Goal: Task Accomplishment & Management: Complete application form

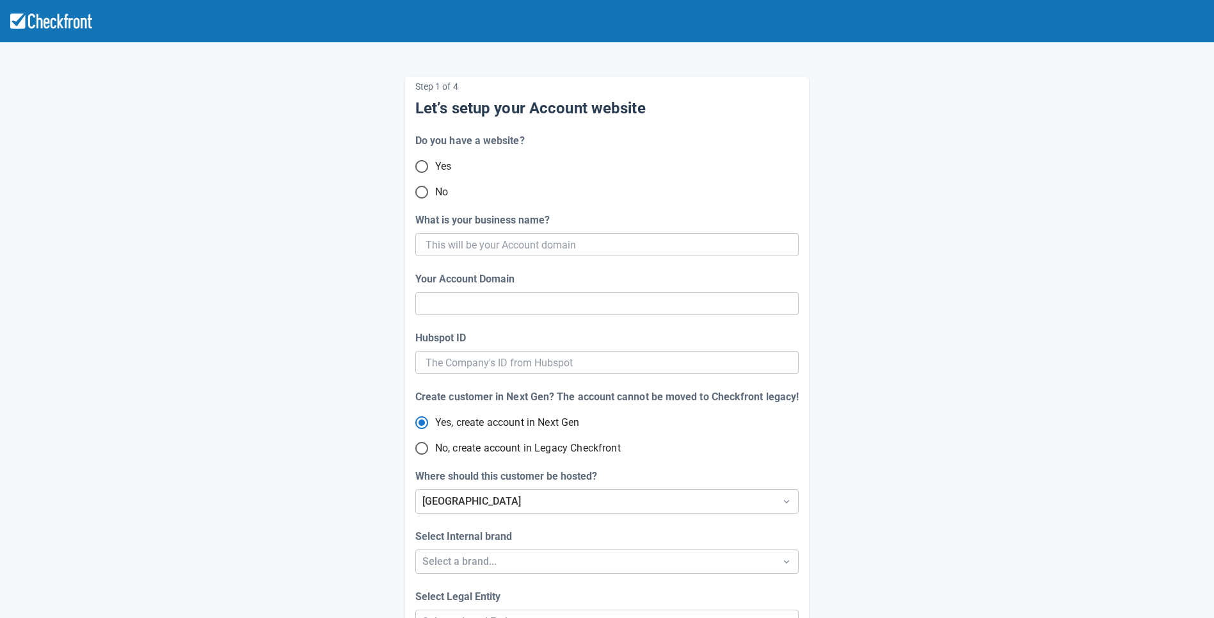
click at [423, 191] on input "No" at bounding box center [421, 192] width 27 height 27
radio input "true"
click at [461, 243] on input "What is your business name?" at bounding box center [606, 244] width 360 height 23
paste input "gpy-20251002t0900"
type input "gpy-20251002t0900"
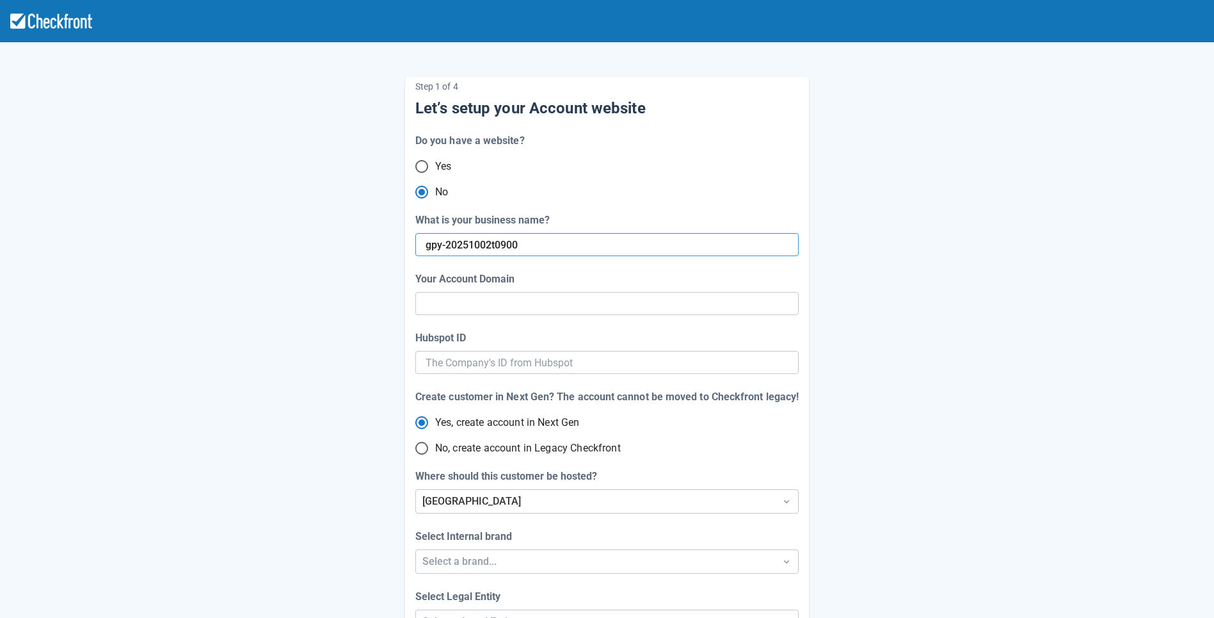
type input "gpy-20251002-t-0900"
radio input "true"
radio input "false"
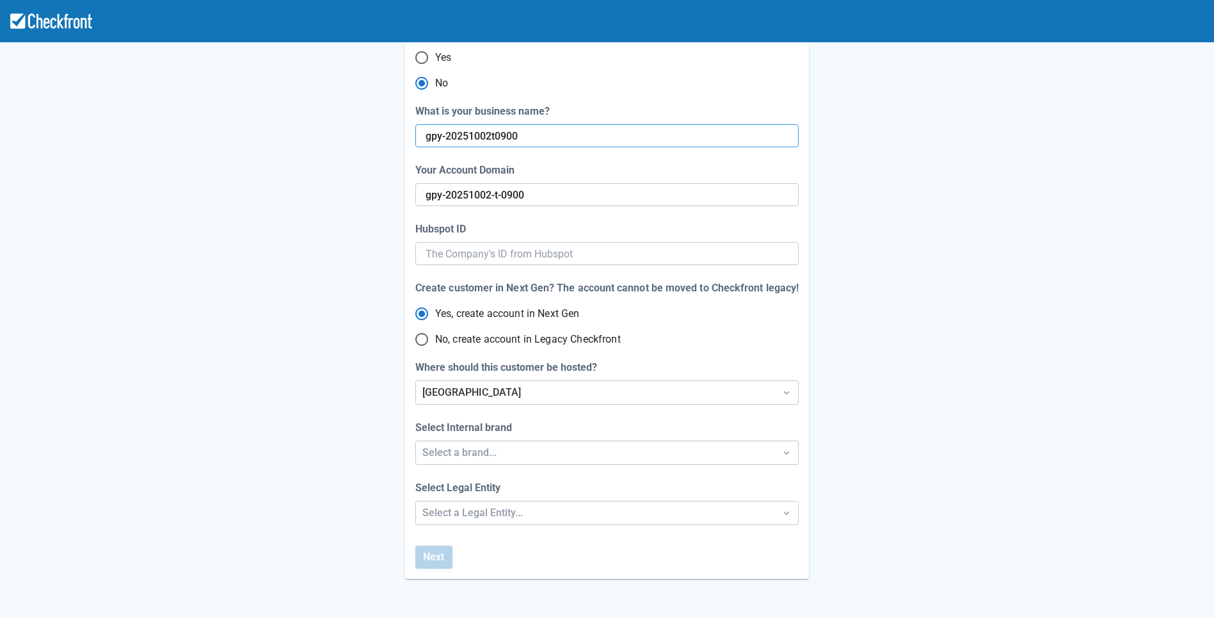
scroll to position [132, 0]
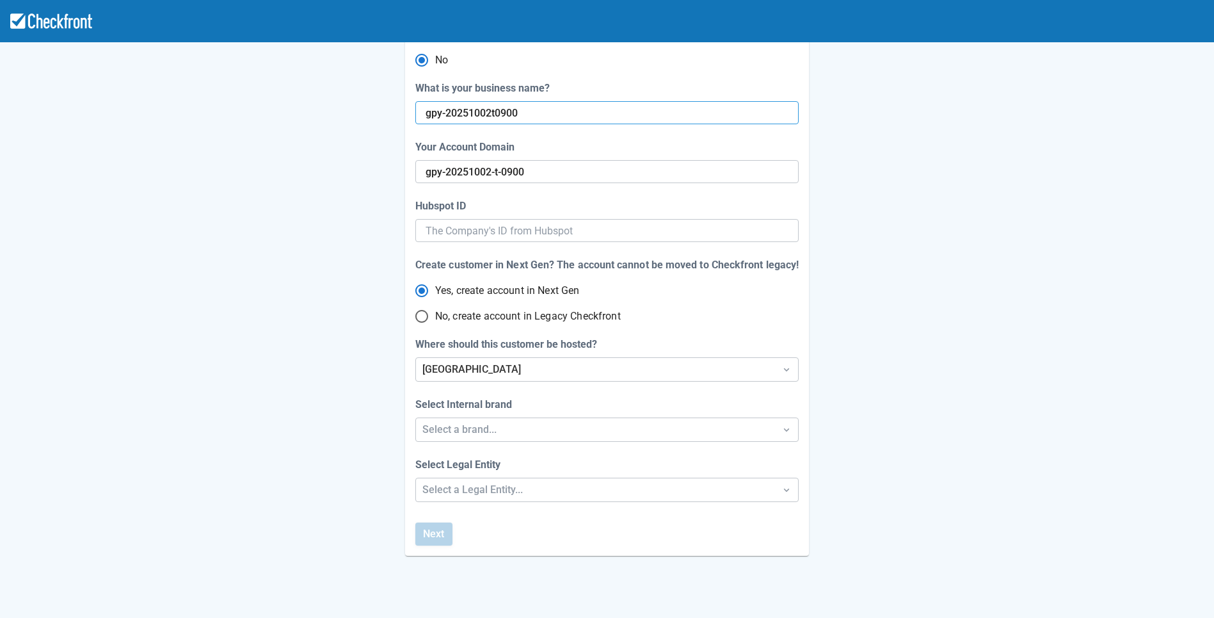
type input "gpy-20251002t0900"
click at [419, 319] on input "No, create account in Legacy Checkfront" at bounding box center [421, 316] width 27 height 27
radio input "true"
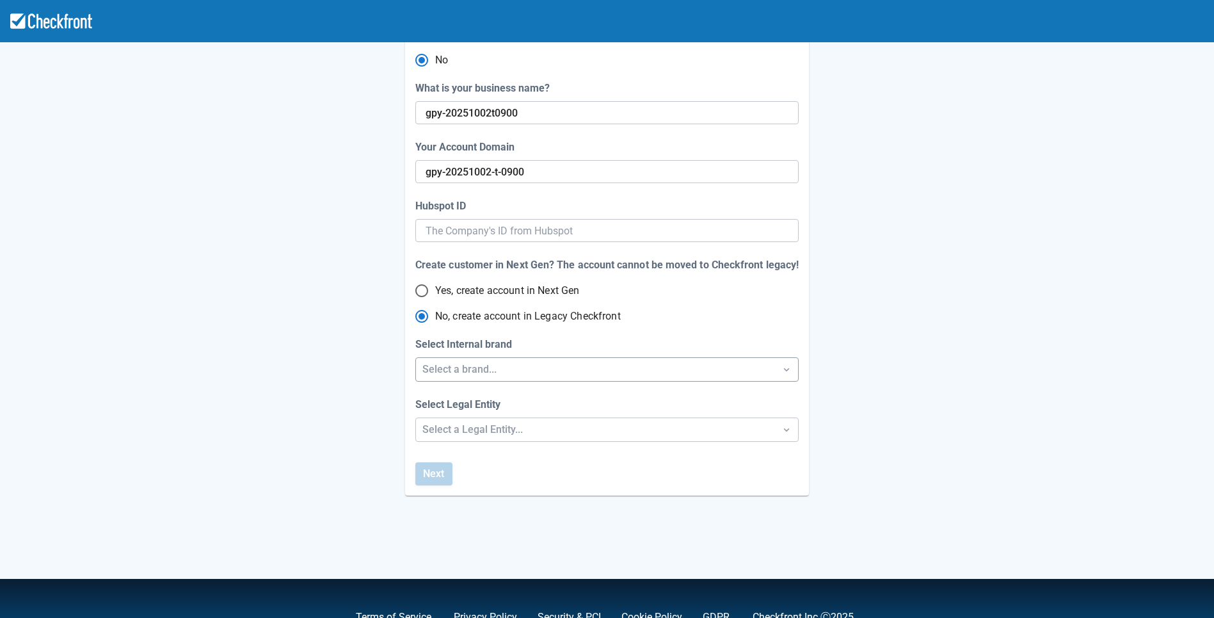
radio input "true"
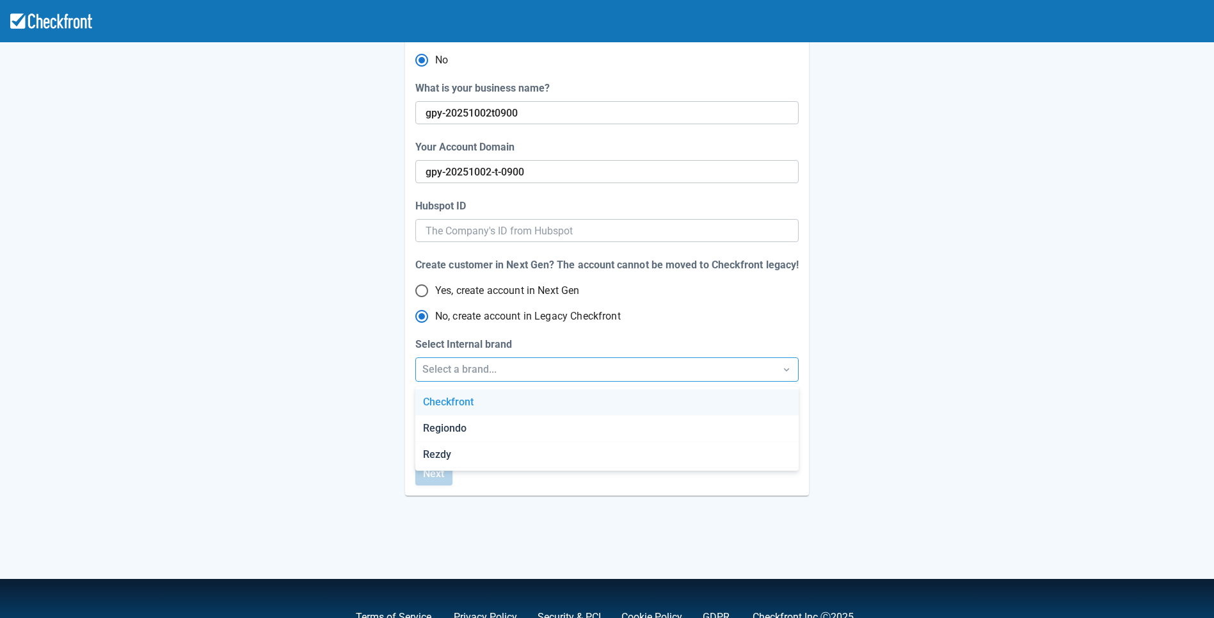
click at [481, 371] on div "Select a brand..." at bounding box center [596, 369] width 346 height 15
click at [522, 371] on div "Select a brand..." at bounding box center [596, 369] width 346 height 15
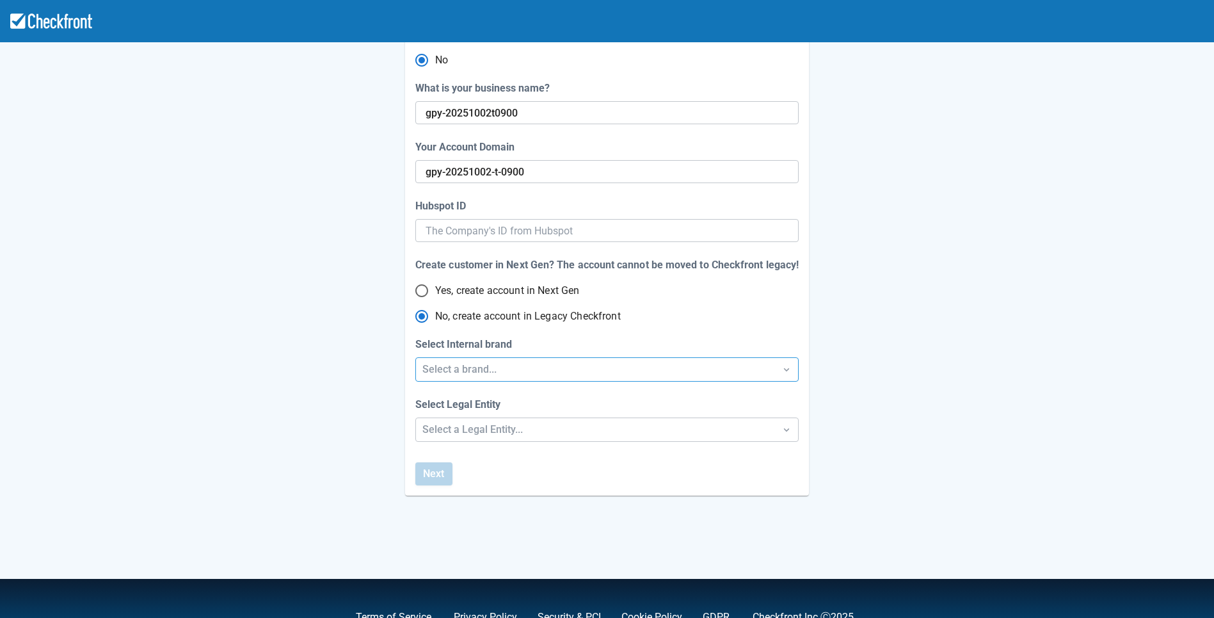
click at [518, 374] on div "Select a brand..." at bounding box center [596, 369] width 346 height 15
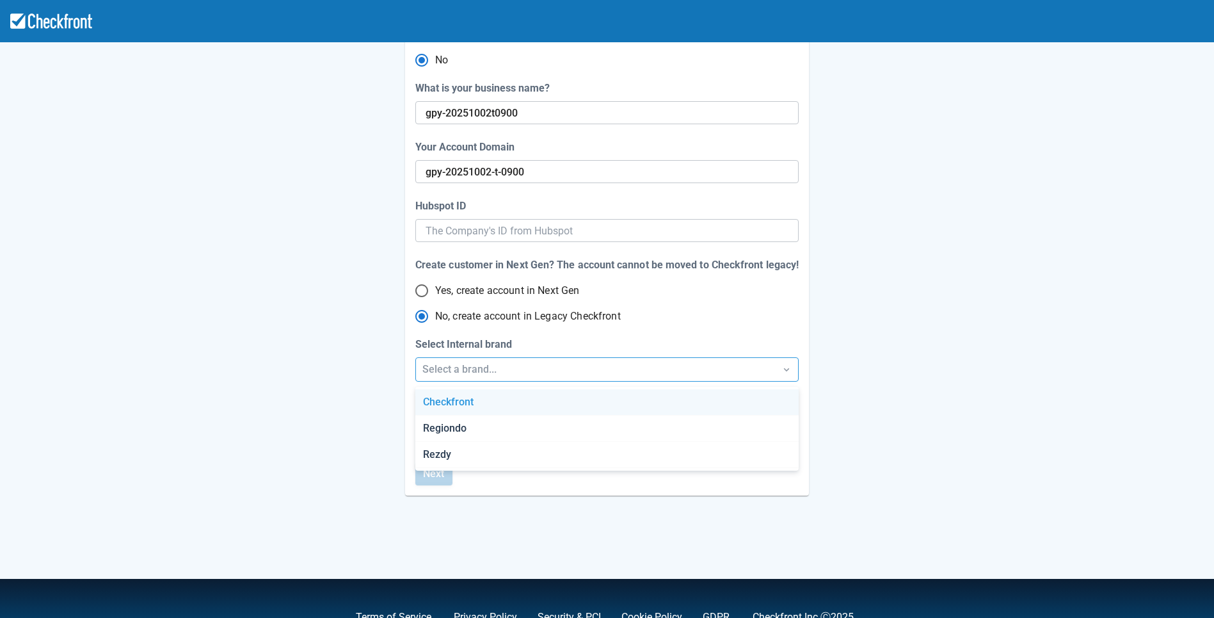
click at [468, 406] on div "Checkfront" at bounding box center [606, 402] width 383 height 26
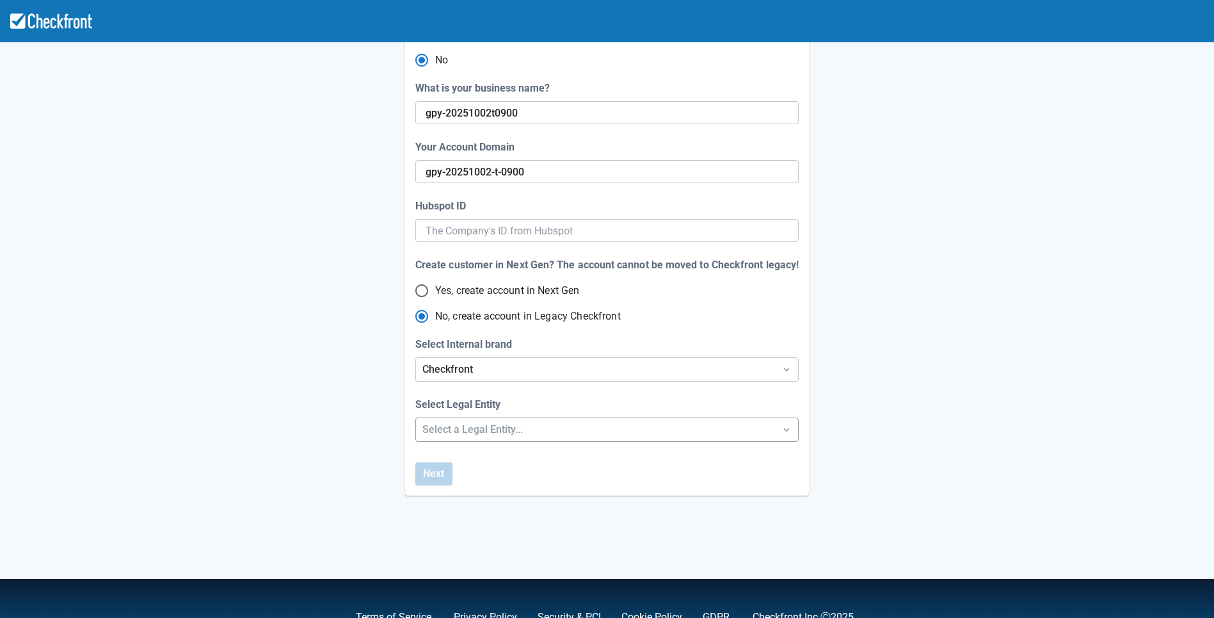
click at [469, 433] on div "Select a Legal Entity..." at bounding box center [596, 429] width 346 height 15
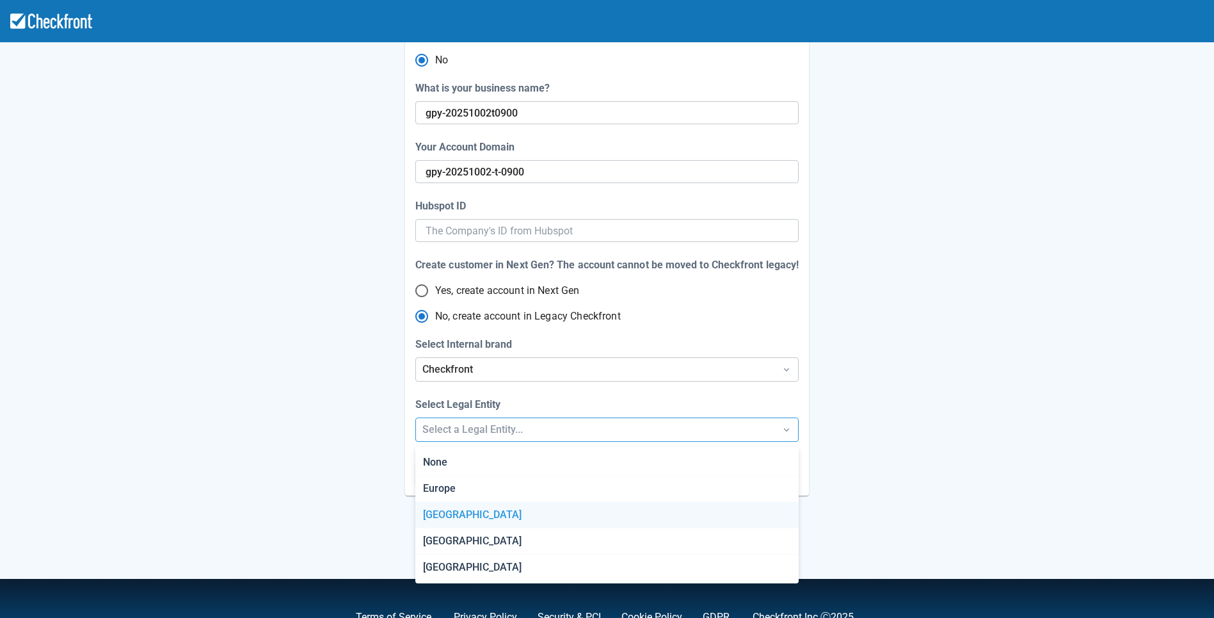
click at [445, 521] on div "[GEOGRAPHIC_DATA]" at bounding box center [606, 515] width 383 height 26
radio input "false"
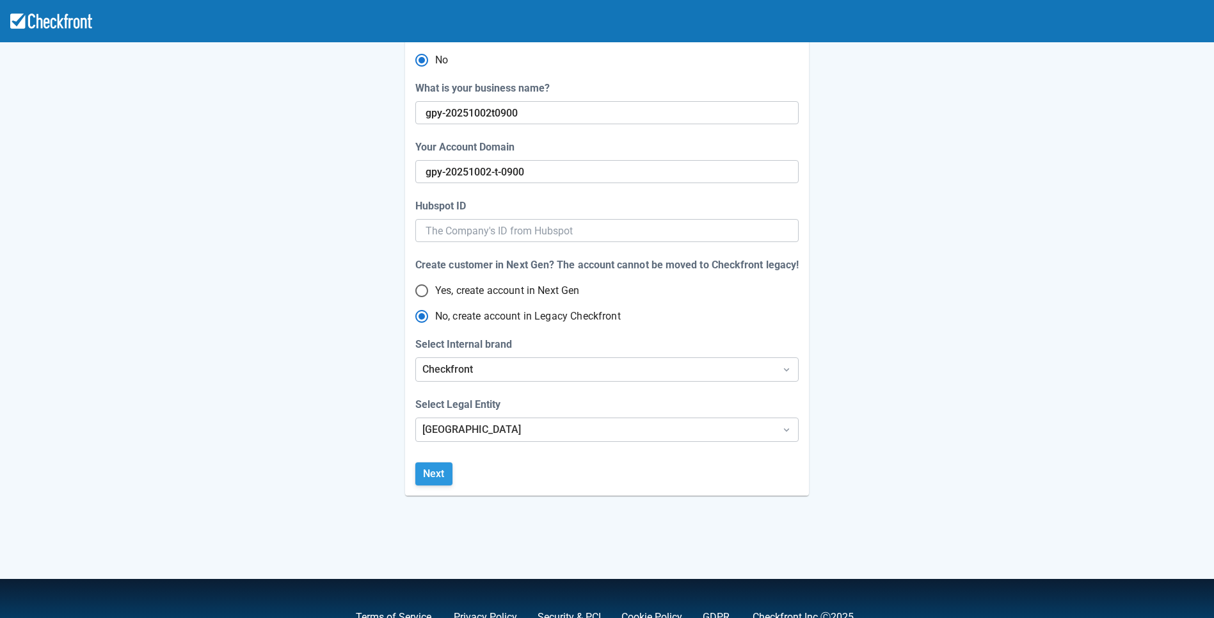
click at [440, 479] on button "Next" at bounding box center [433, 473] width 37 height 23
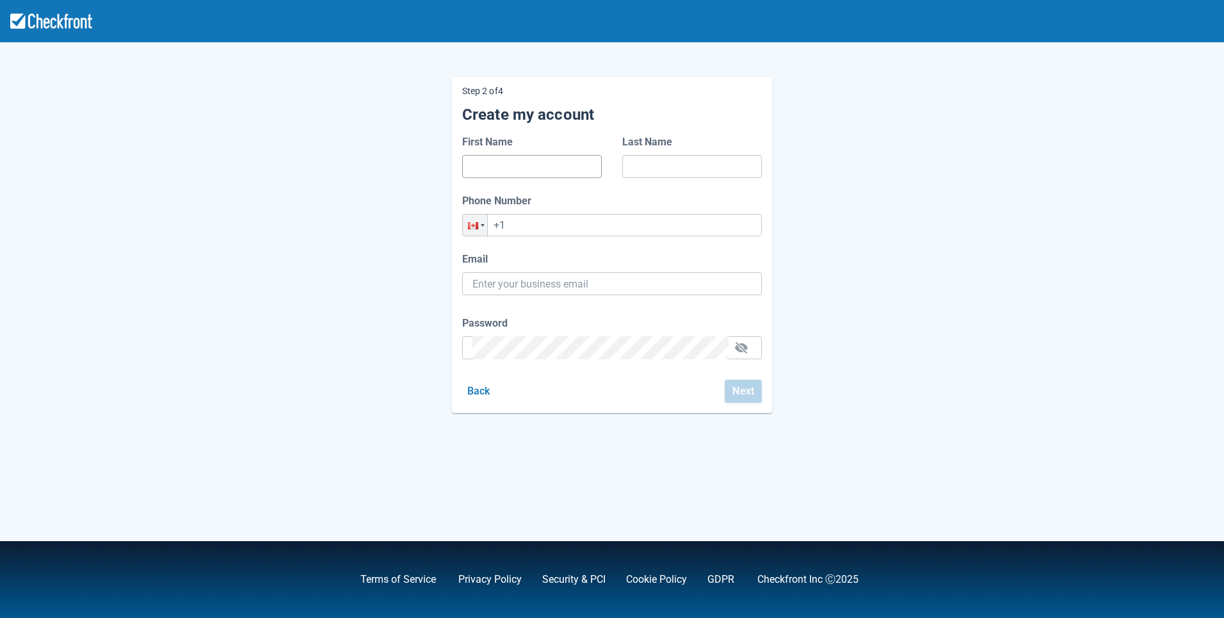
click at [538, 164] on input "First Name" at bounding box center [531, 166] width 119 height 23
type input "dga"
click at [664, 163] on input "Last Name" at bounding box center [691, 166] width 119 height 23
type input "dfadf"
click at [609, 220] on input "+1" at bounding box center [612, 225] width 300 height 22
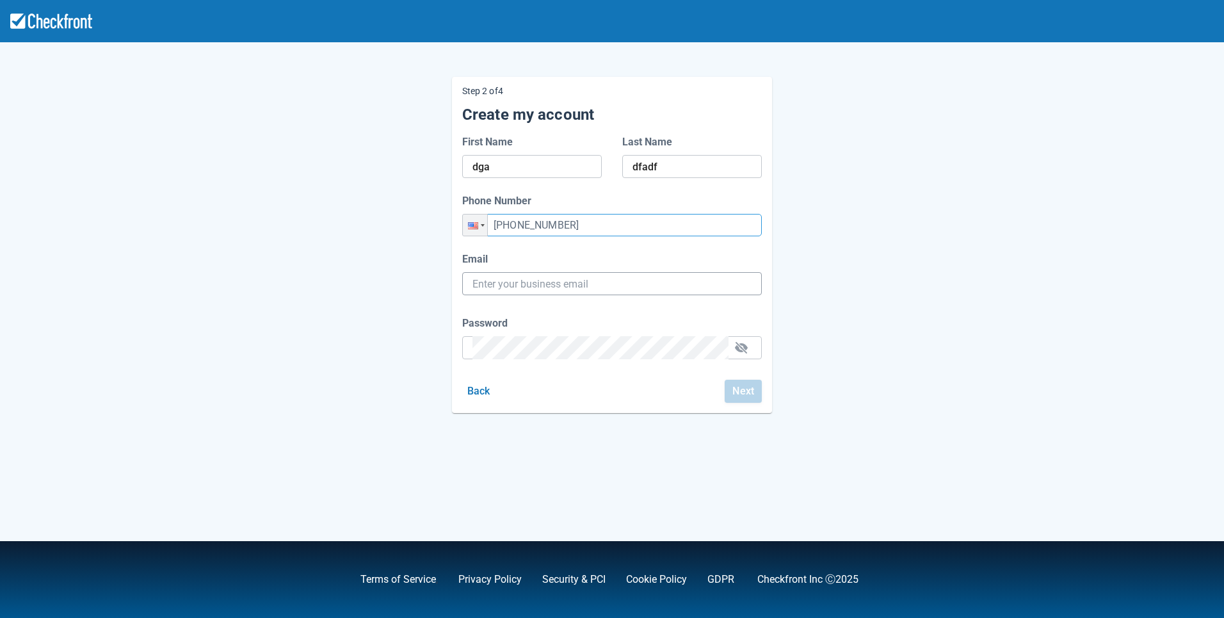
type input "+1 (435) 624-3654"
click at [579, 289] on input "Email" at bounding box center [611, 283] width 279 height 23
paste input "gpy-20251002t0900@email.ghostinspector.com"
type input "gpy-20251002t0900@email.ghostinspector.com"
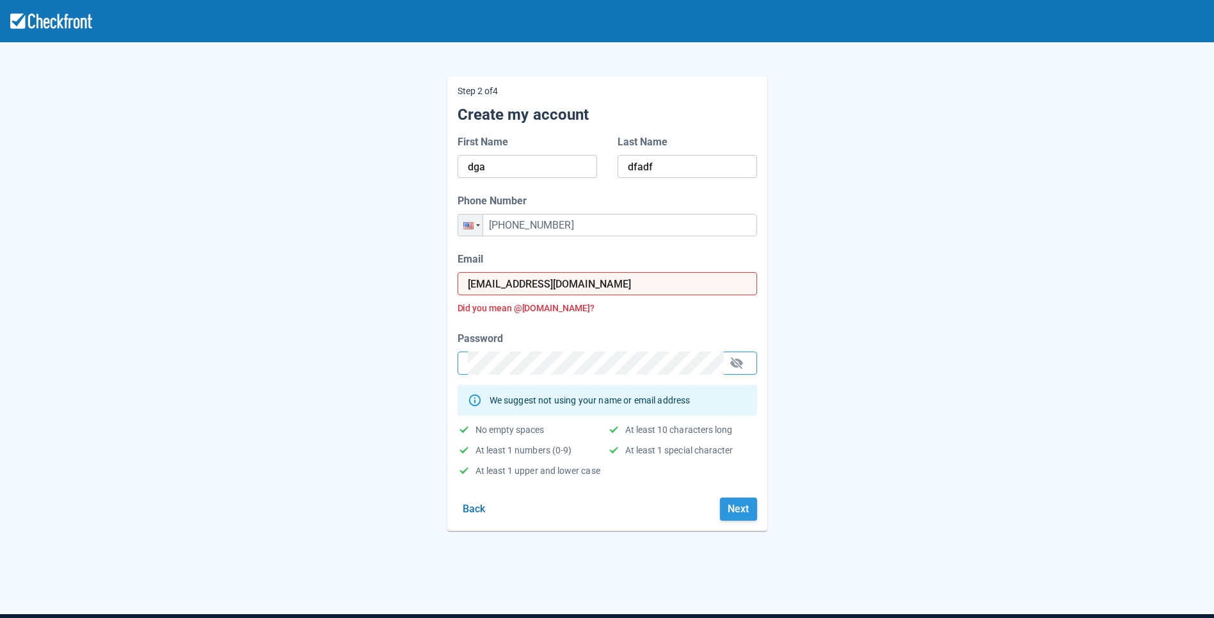
click at [737, 509] on button "Next" at bounding box center [738, 508] width 37 height 23
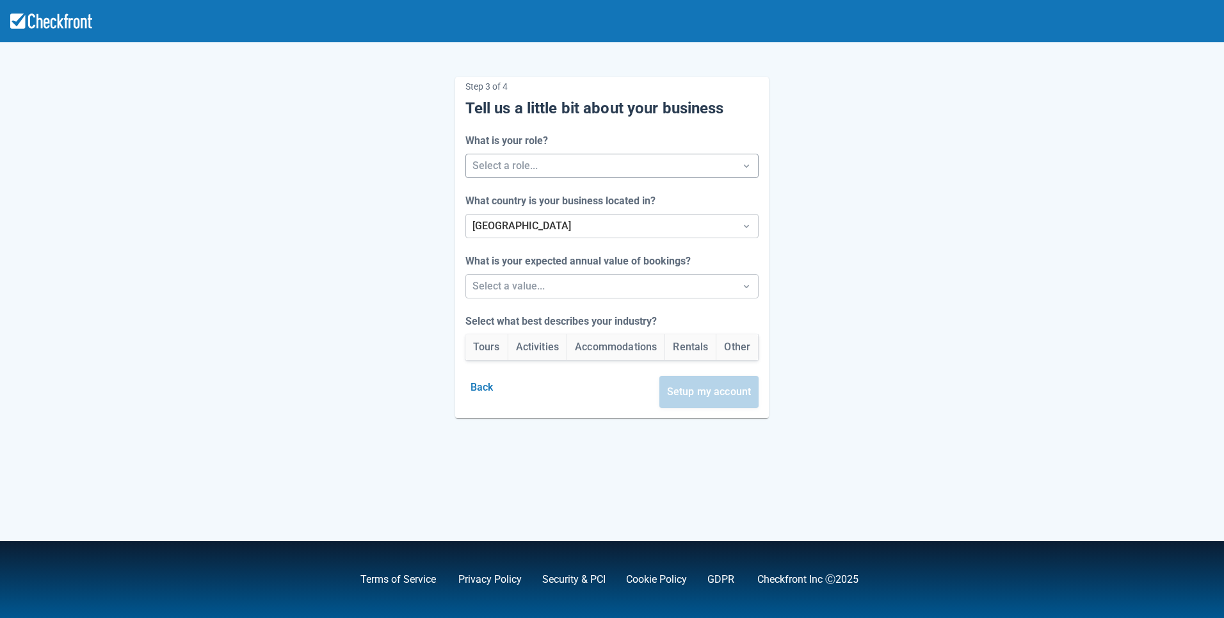
click at [529, 166] on div at bounding box center [600, 166] width 257 height 18
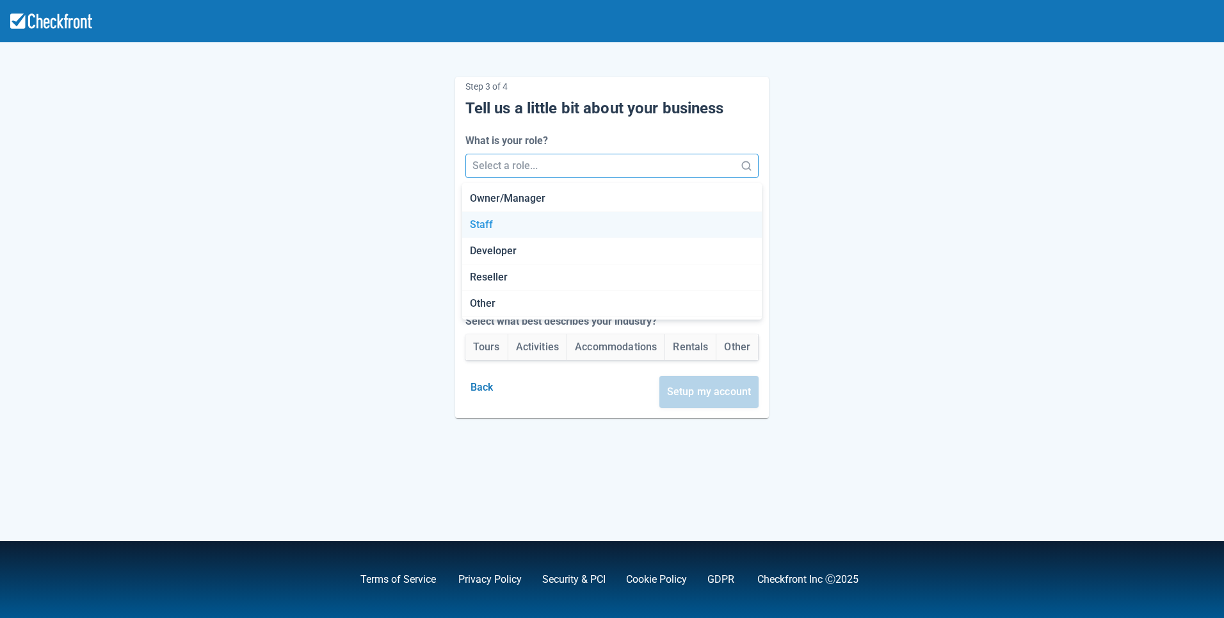
click at [519, 225] on div "Staff" at bounding box center [612, 225] width 300 height 26
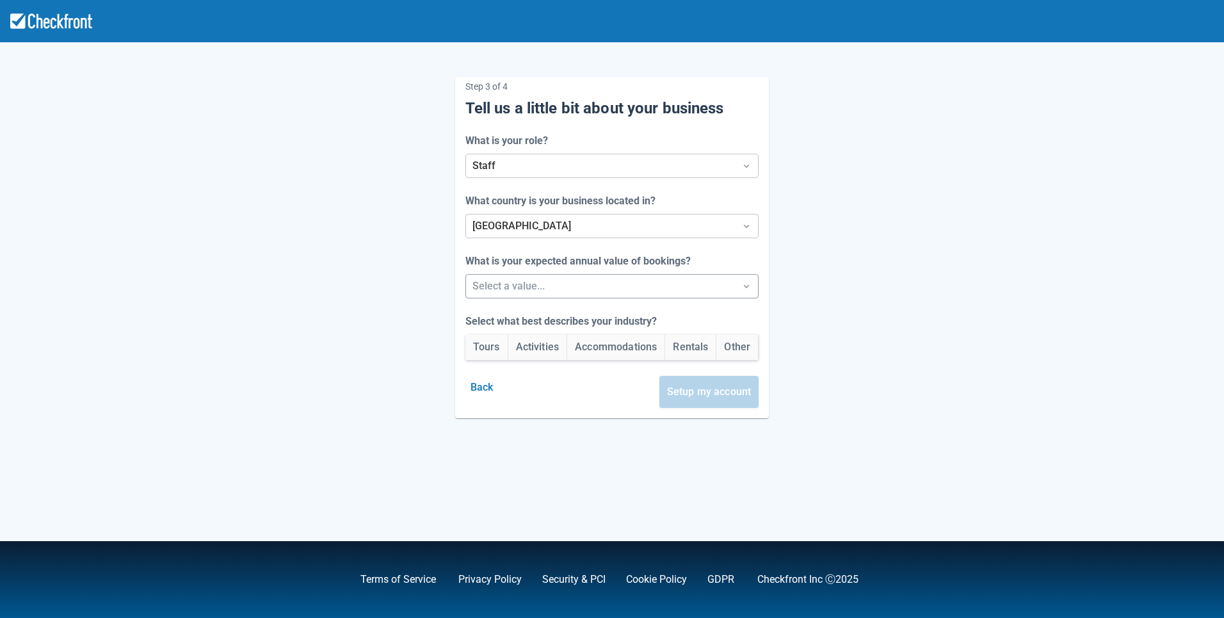
click at [522, 289] on div at bounding box center [600, 286] width 257 height 18
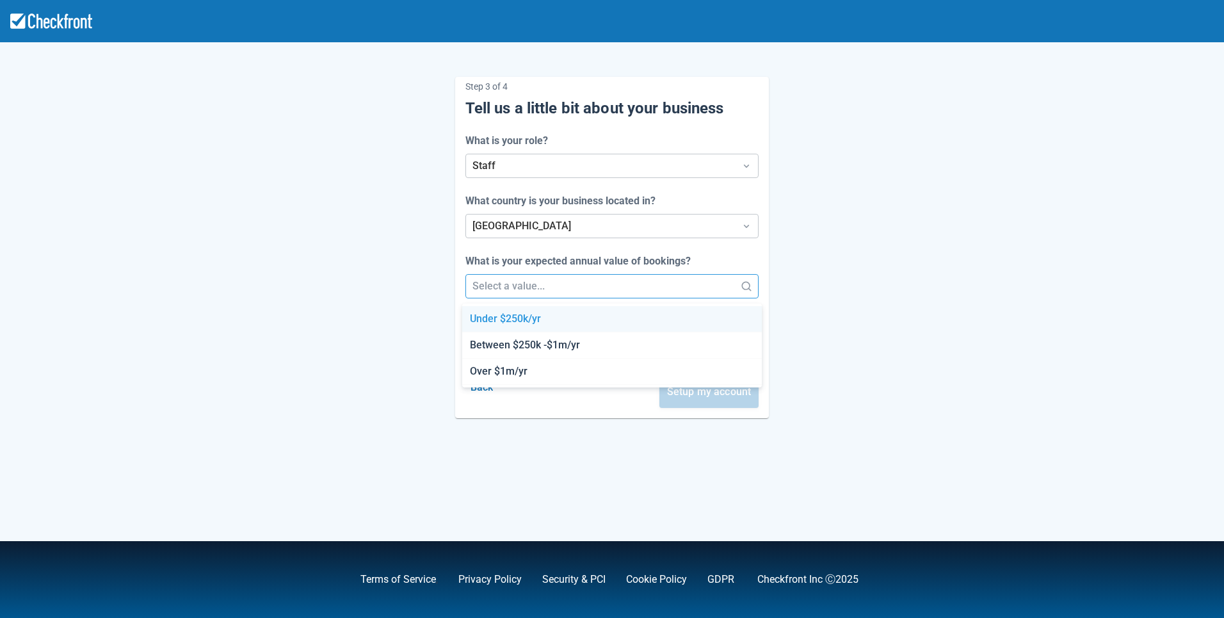
click at [519, 326] on div "Under $250k/yr" at bounding box center [612, 319] width 300 height 26
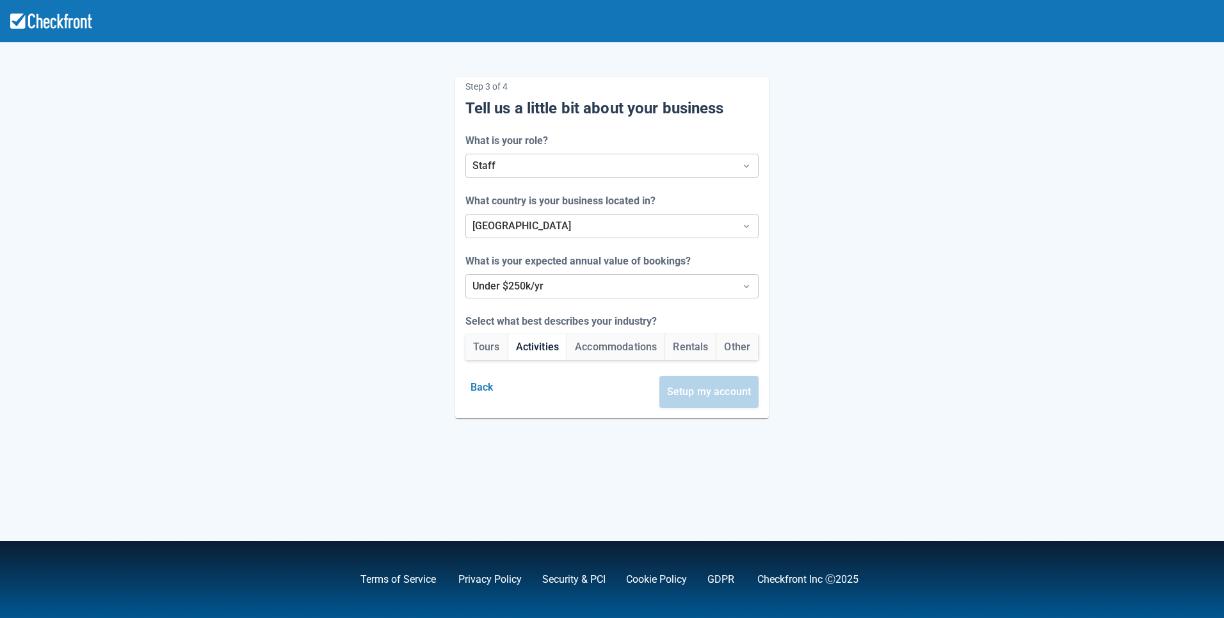
click at [535, 355] on button "Activities" at bounding box center [537, 347] width 59 height 26
click at [679, 395] on button "Setup my account" at bounding box center [709, 392] width 100 height 32
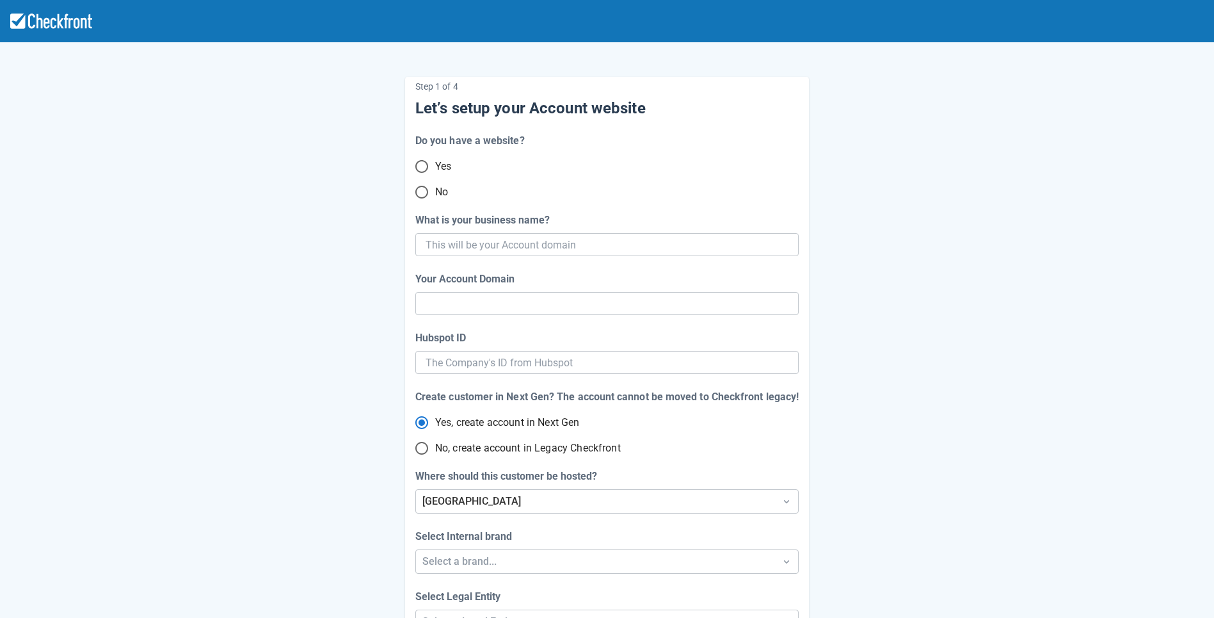
click at [419, 195] on input "No" at bounding box center [421, 192] width 27 height 27
radio input "true"
click at [553, 241] on input "What is your business name?" at bounding box center [606, 244] width 360 height 23
paste input "gpy-20251002t0910"
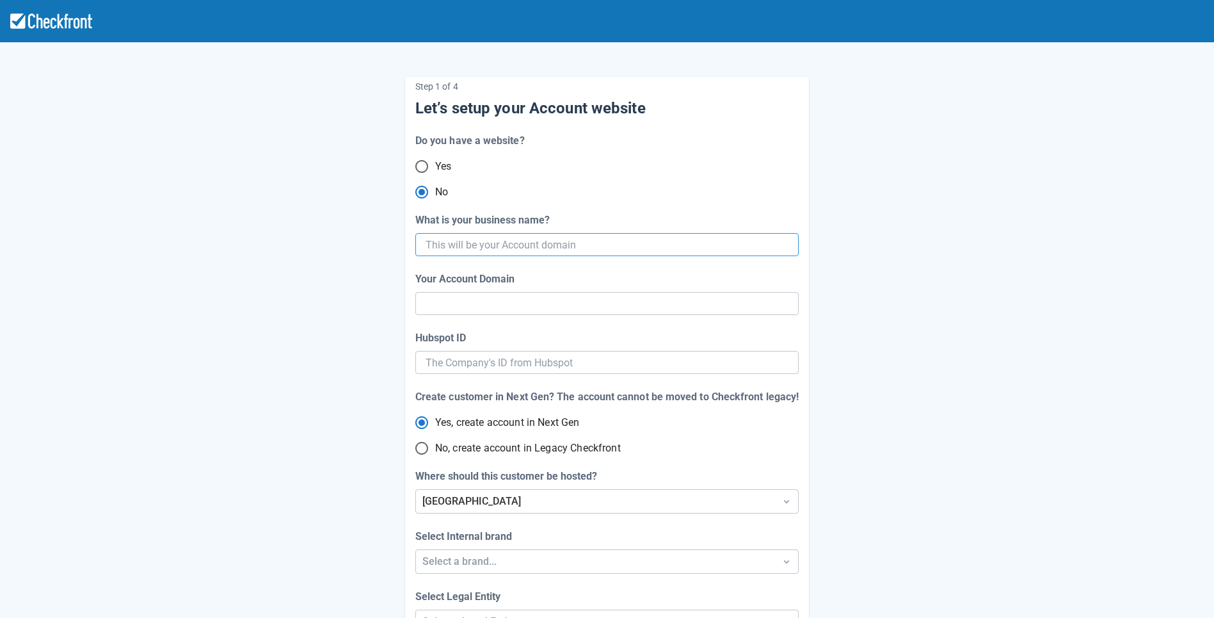
type input "gpy-20251002t0910"
type input "gpy-20251002-t-0910"
radio input "true"
radio input "false"
type input "gpy-20251002t0910"
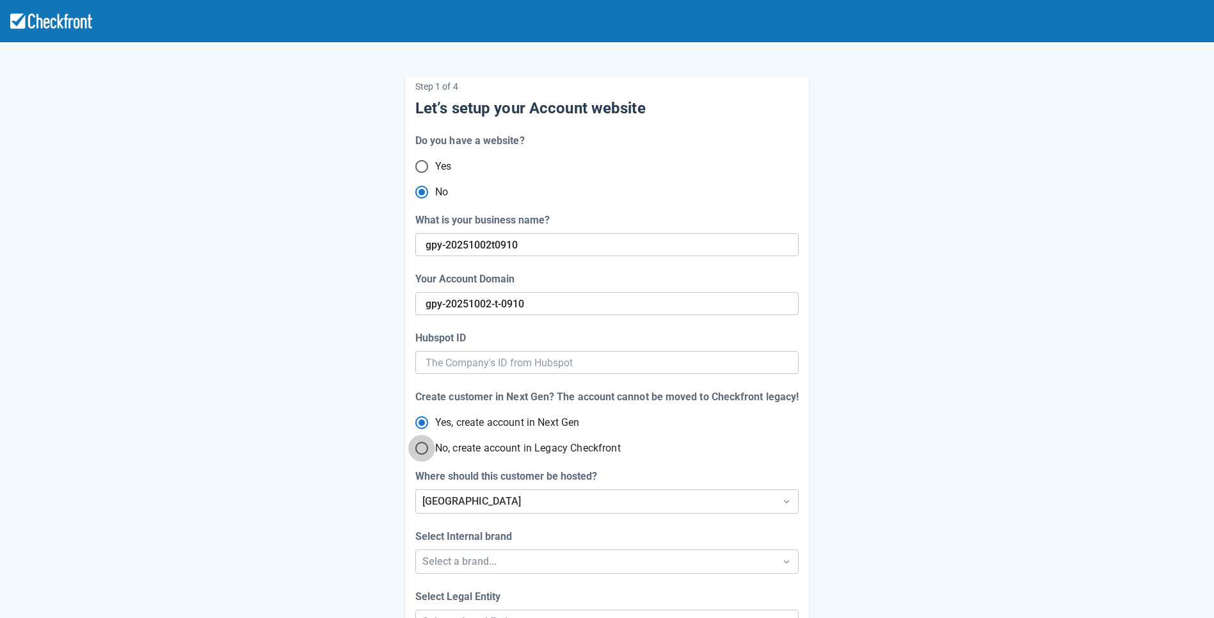
click at [421, 452] on input "No, create account in Legacy Checkfront" at bounding box center [421, 448] width 27 height 27
radio input "true"
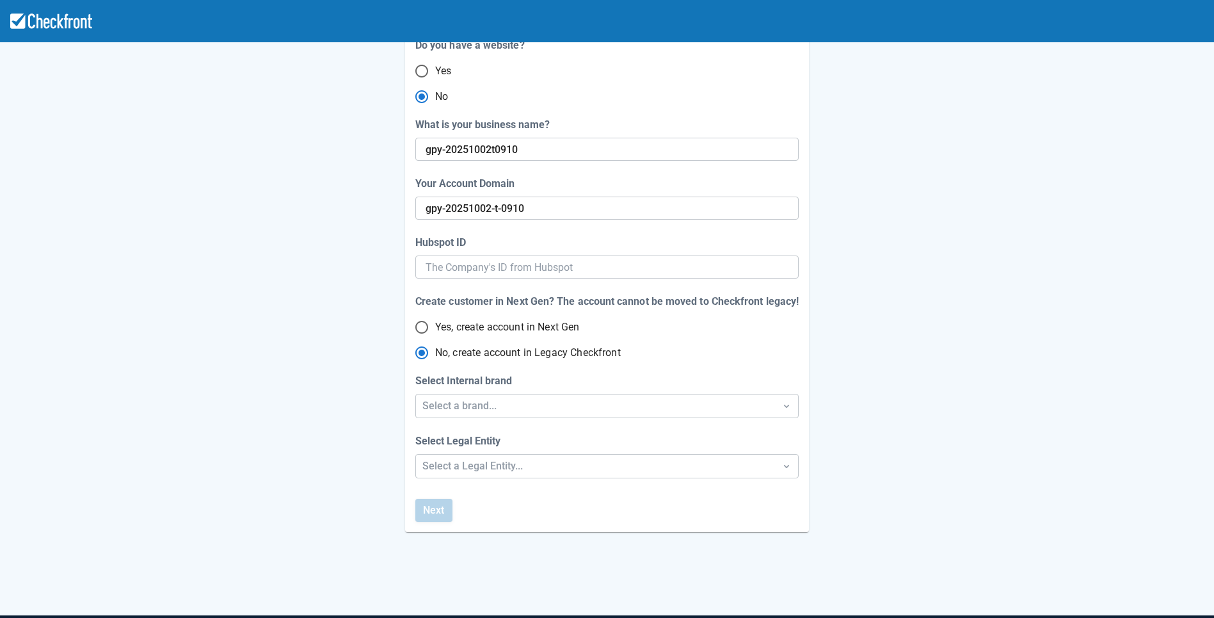
scroll to position [170, 0]
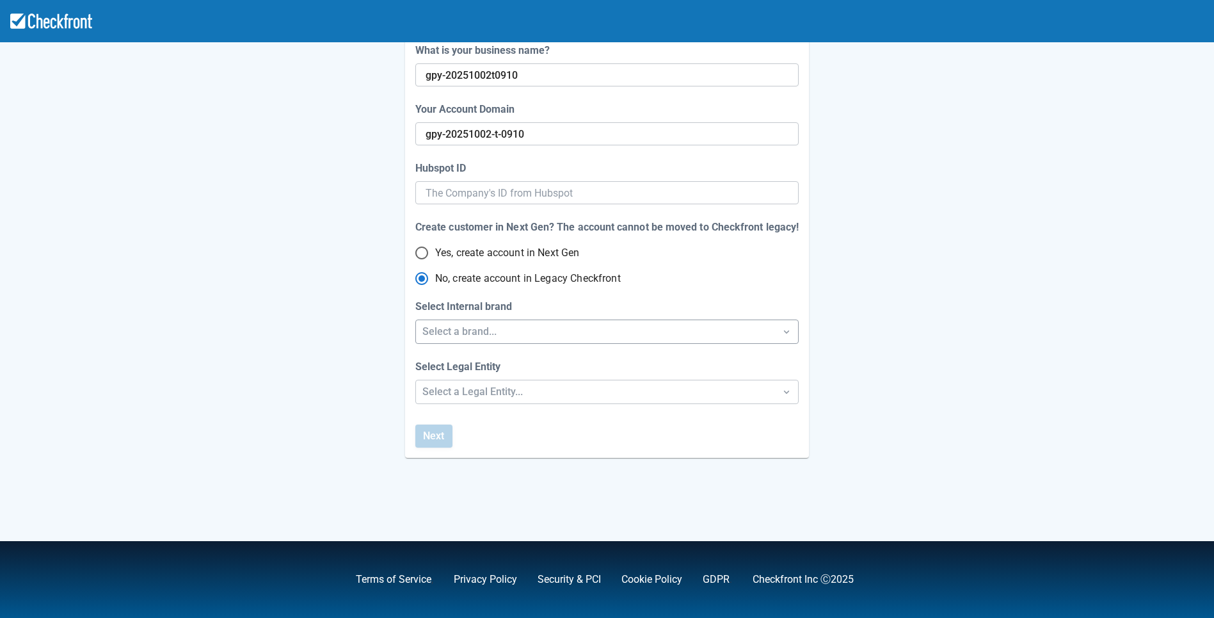
radio input "true"
click at [528, 334] on div "Select a brand..." at bounding box center [596, 331] width 346 height 15
click at [503, 373] on div "Checkfront" at bounding box center [606, 364] width 383 height 26
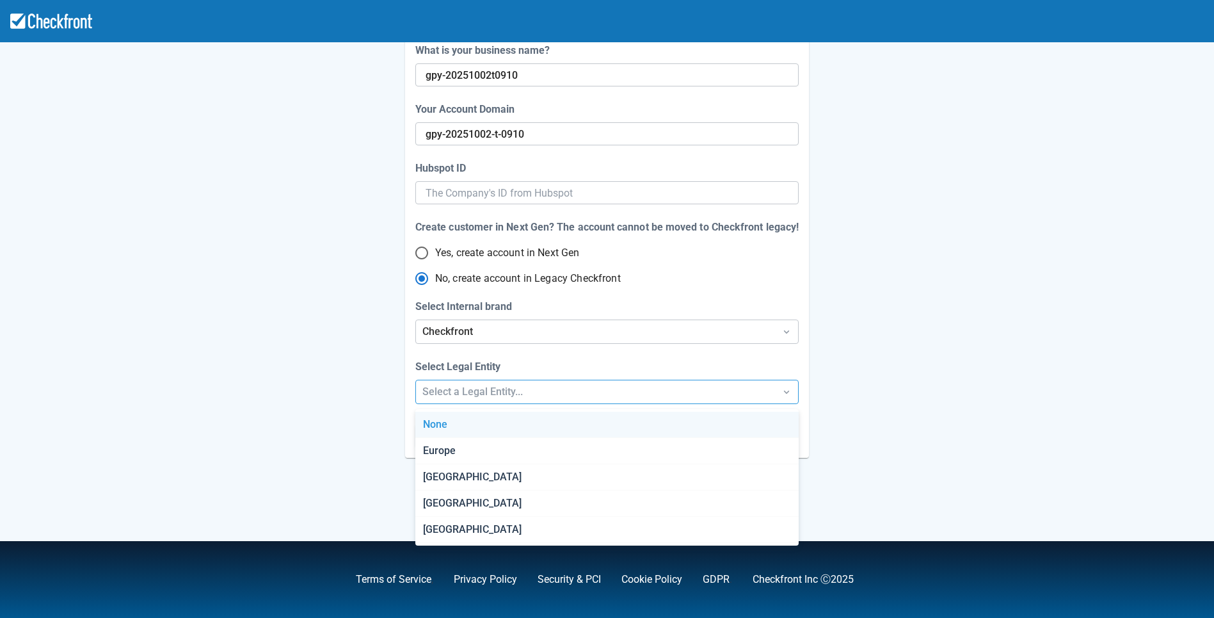
click at [498, 393] on div "Select a Legal Entity..." at bounding box center [596, 391] width 346 height 15
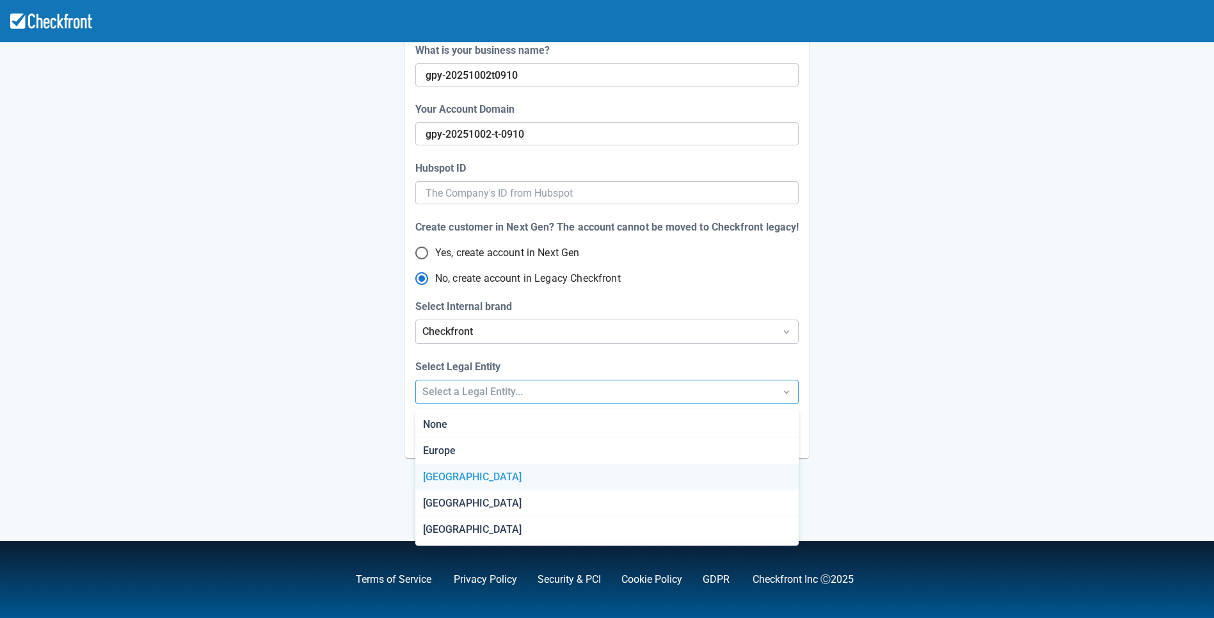
click at [483, 483] on div "[GEOGRAPHIC_DATA]" at bounding box center [606, 477] width 383 height 26
radio input "false"
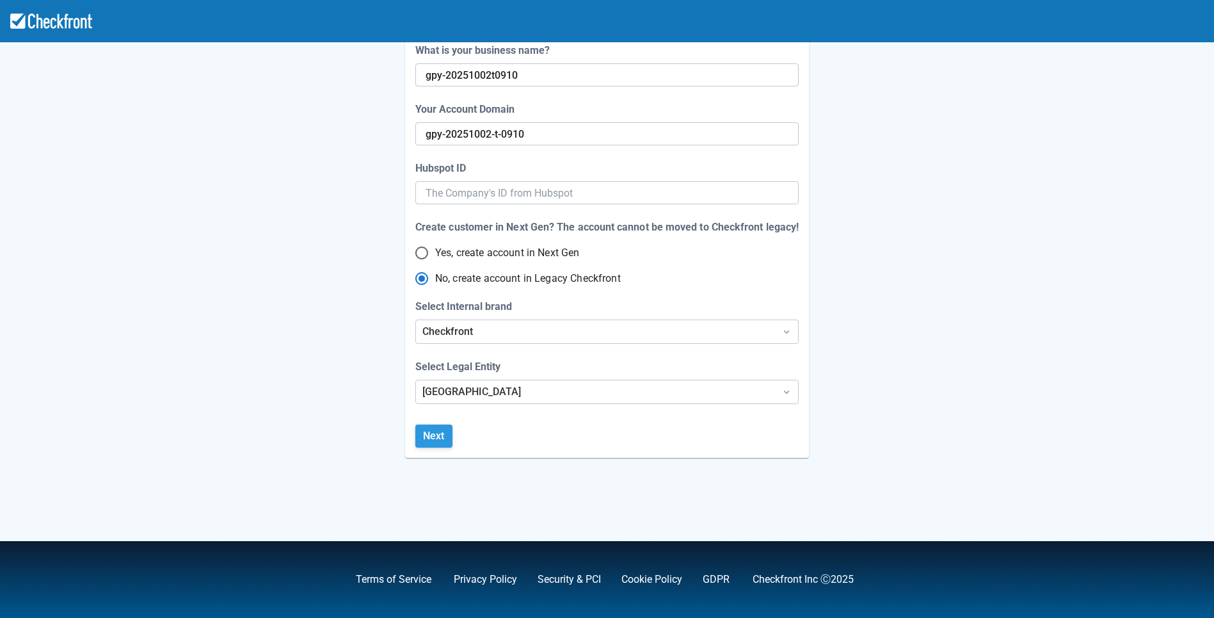
click at [430, 446] on button "Next" at bounding box center [433, 435] width 37 height 23
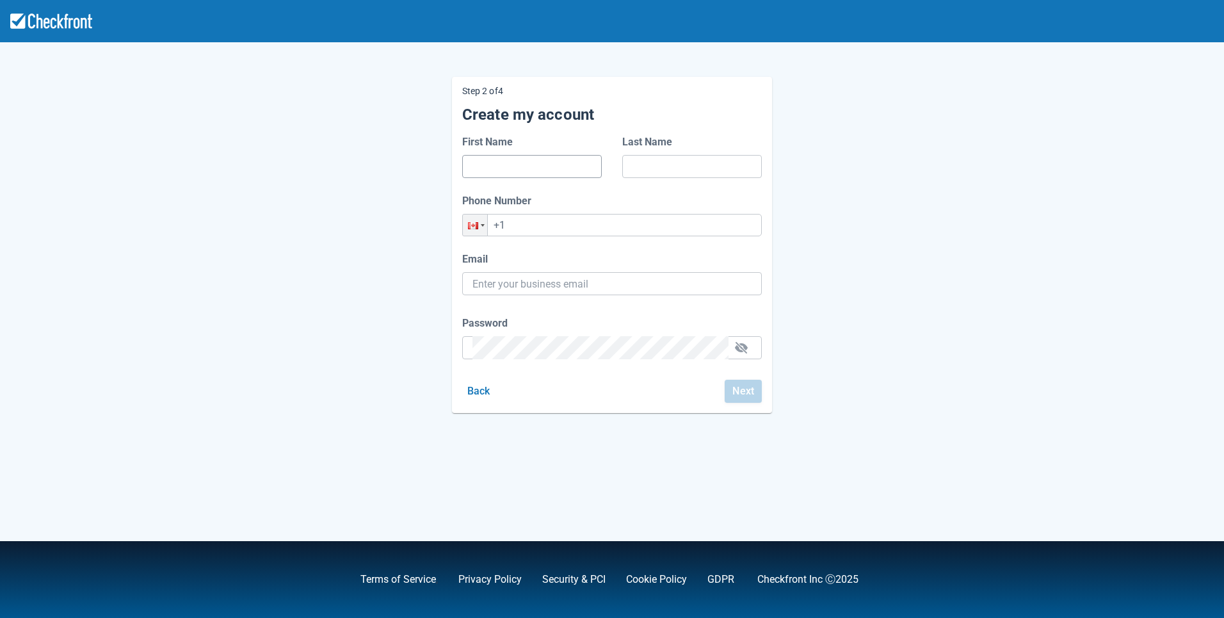
drag, startPoint x: 538, startPoint y: 176, endPoint x: 542, endPoint y: 169, distance: 7.7
click at [539, 175] on input "First Name" at bounding box center [531, 166] width 119 height 23
type input "svas"
click at [650, 166] on input "f" at bounding box center [691, 166] width 119 height 23
type input "fdafd"
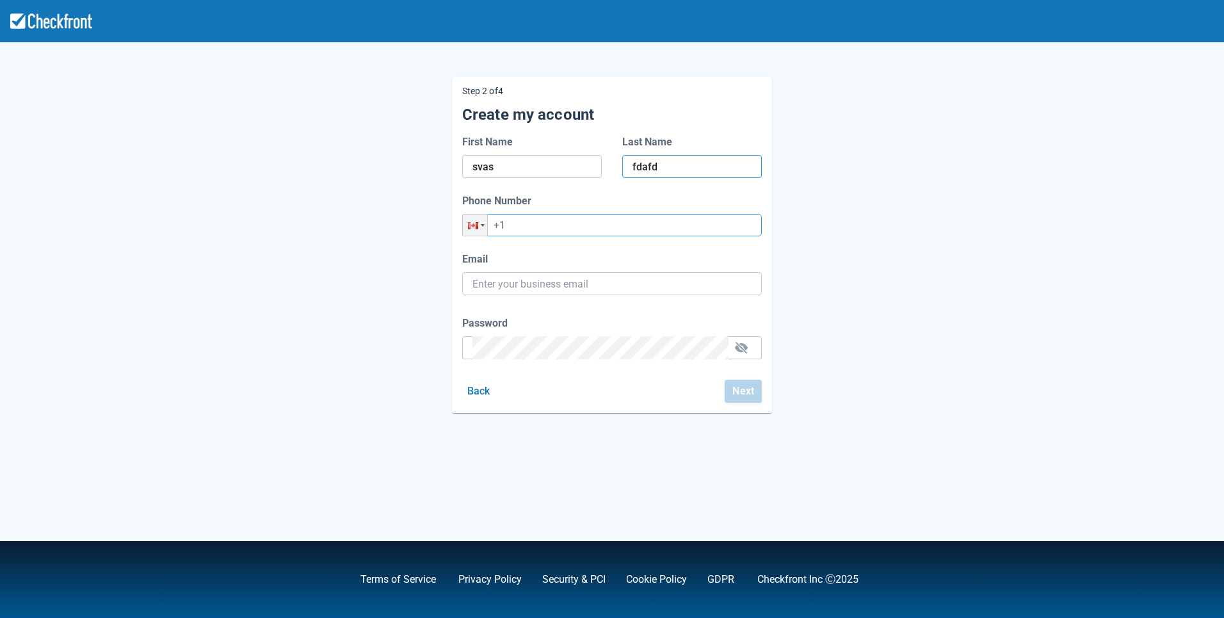
click at [567, 223] on input "+1" at bounding box center [612, 225] width 300 height 22
type input "[PHONE_NUMBER]"
click at [560, 284] on input "Email" at bounding box center [611, 283] width 279 height 23
paste input "[EMAIL_ADDRESS][DOMAIN_NAME]"
type input "[EMAIL_ADDRESS][DOMAIN_NAME]"
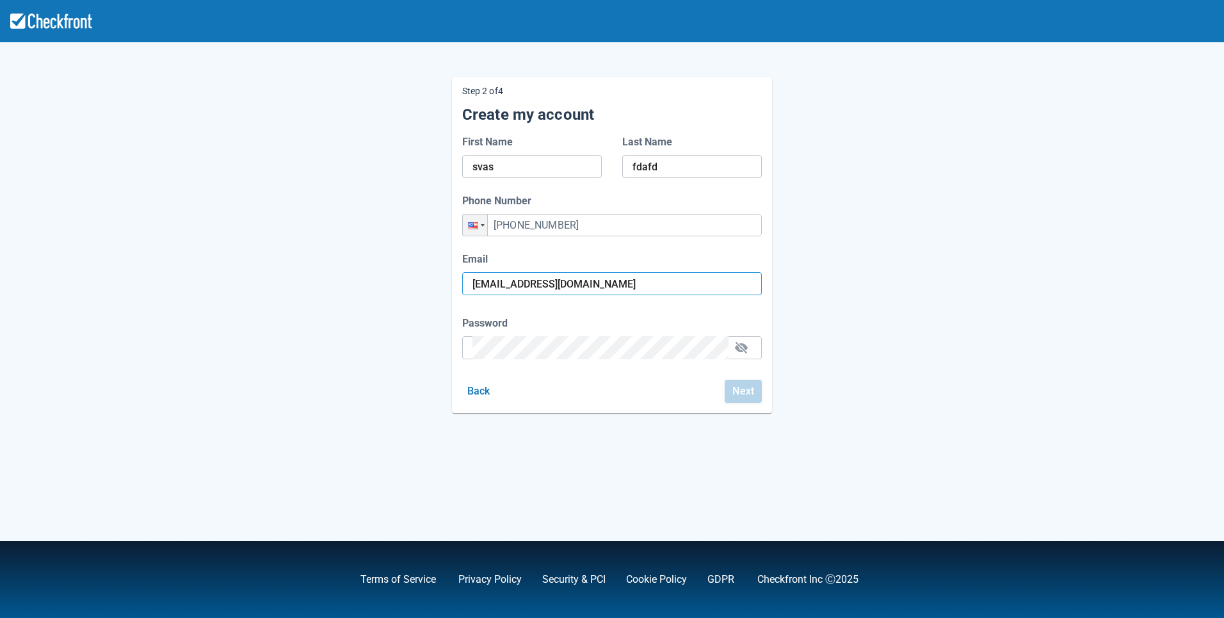
click at [527, 348] on div "Password" at bounding box center [612, 338] width 300 height 44
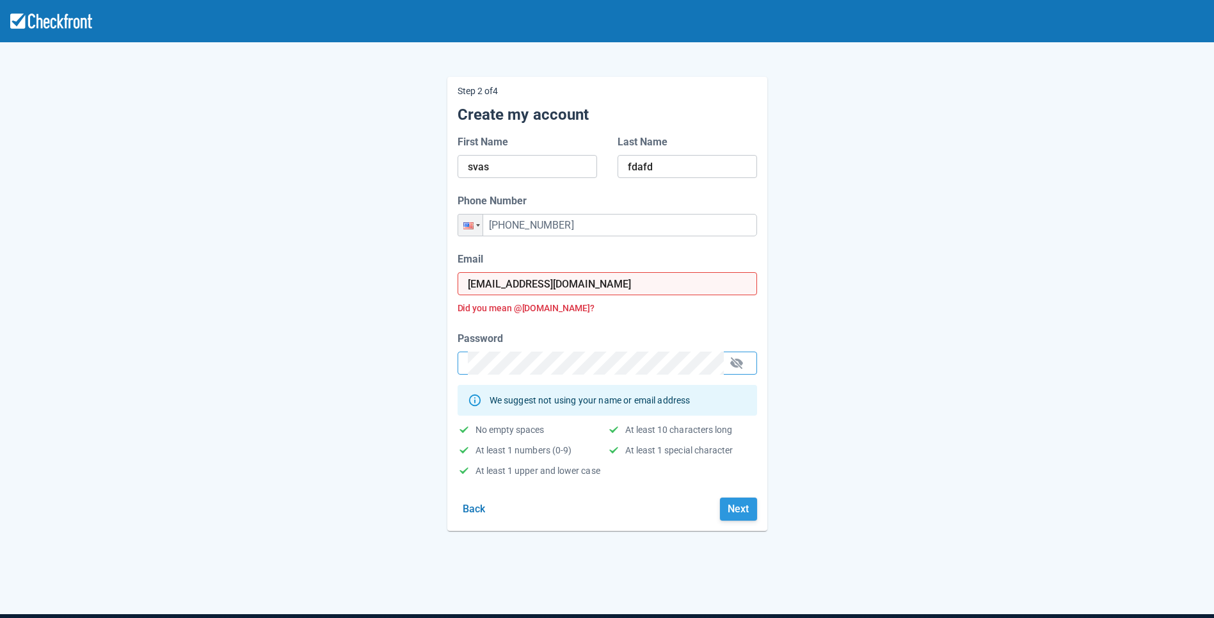
click at [732, 511] on button "Next" at bounding box center [738, 508] width 37 height 23
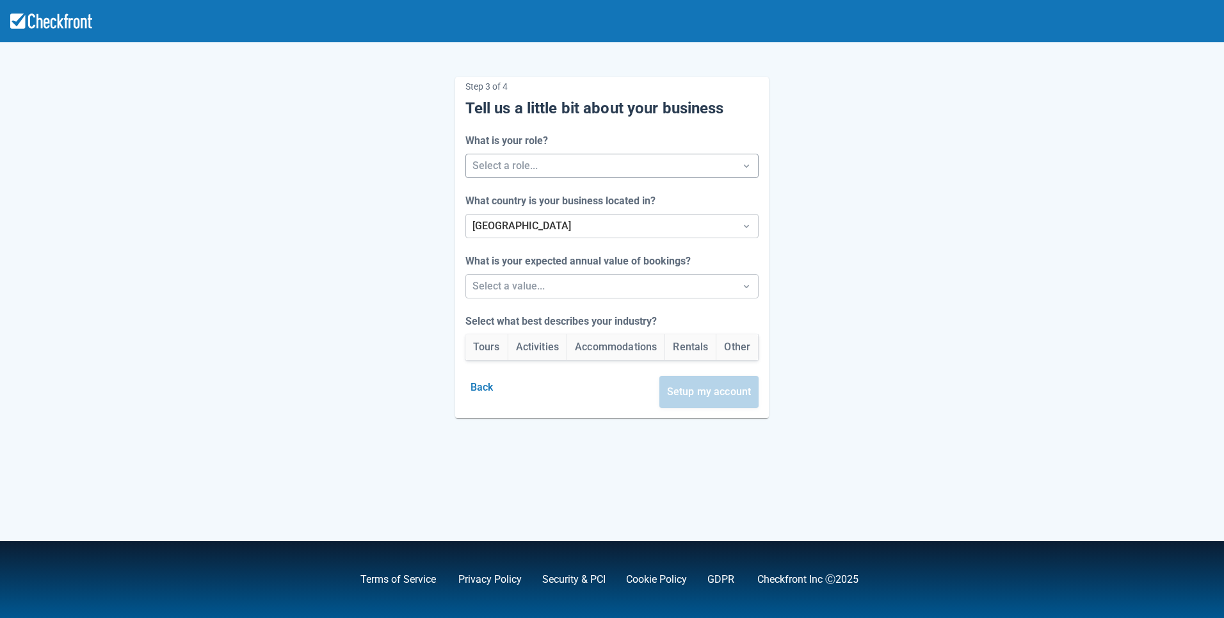
click at [538, 174] on div at bounding box center [600, 166] width 257 height 18
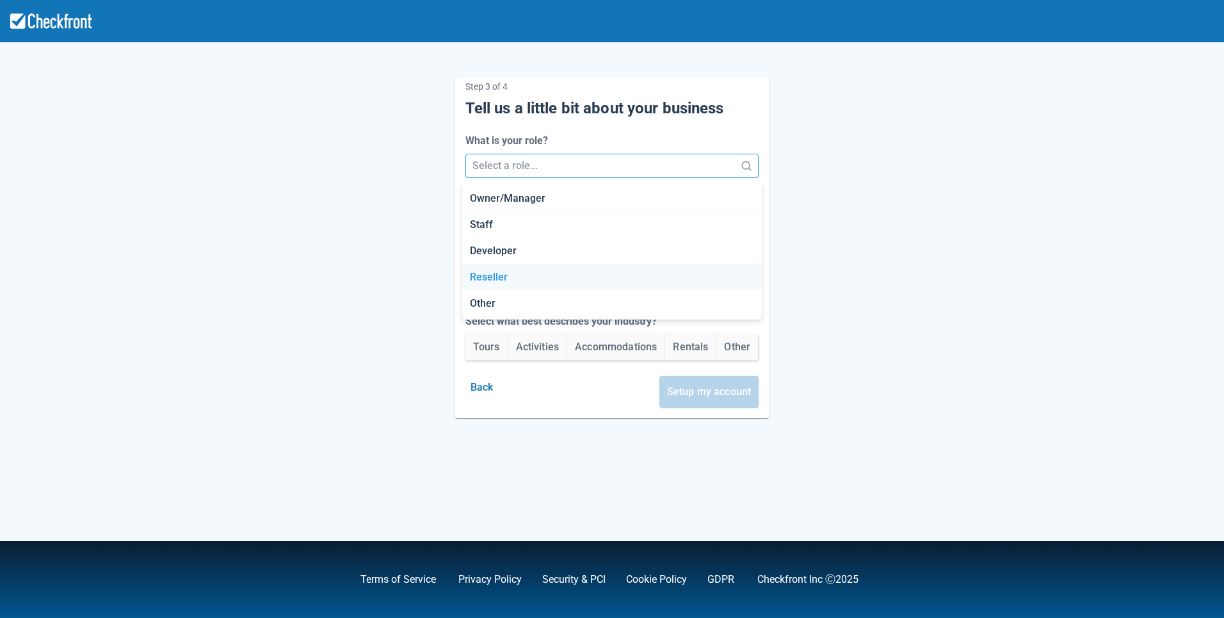
click at [511, 276] on div "Reseller" at bounding box center [612, 277] width 300 height 26
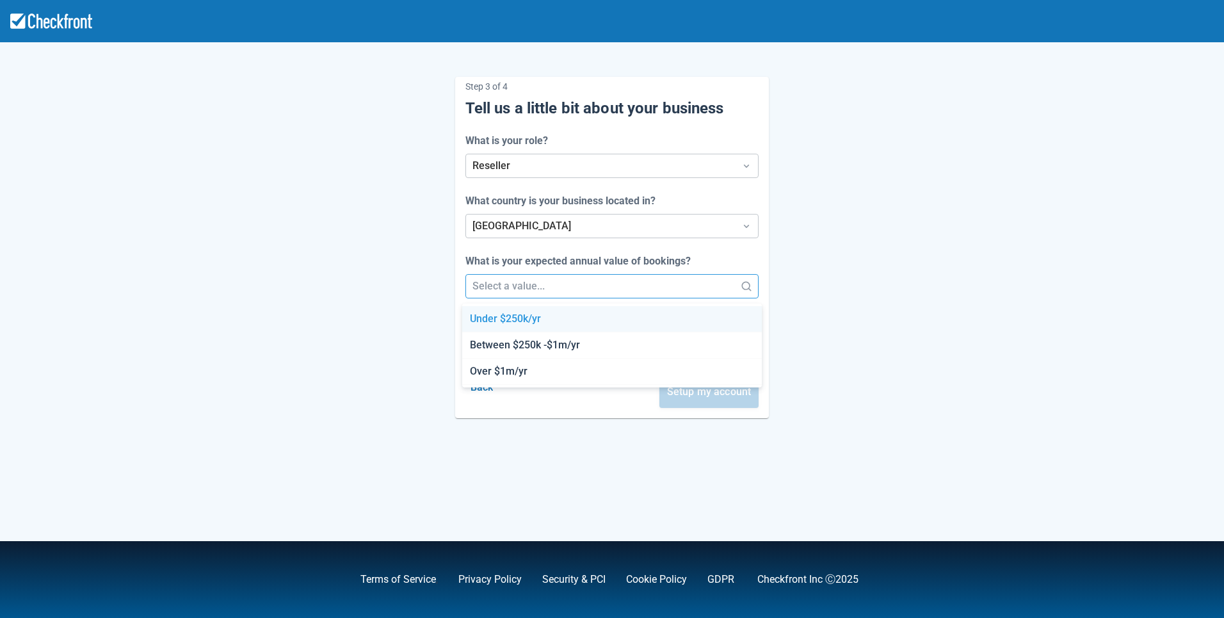
click at [513, 284] on div at bounding box center [600, 286] width 257 height 18
click at [503, 350] on div "Between $250k -$1m/yr" at bounding box center [612, 345] width 300 height 26
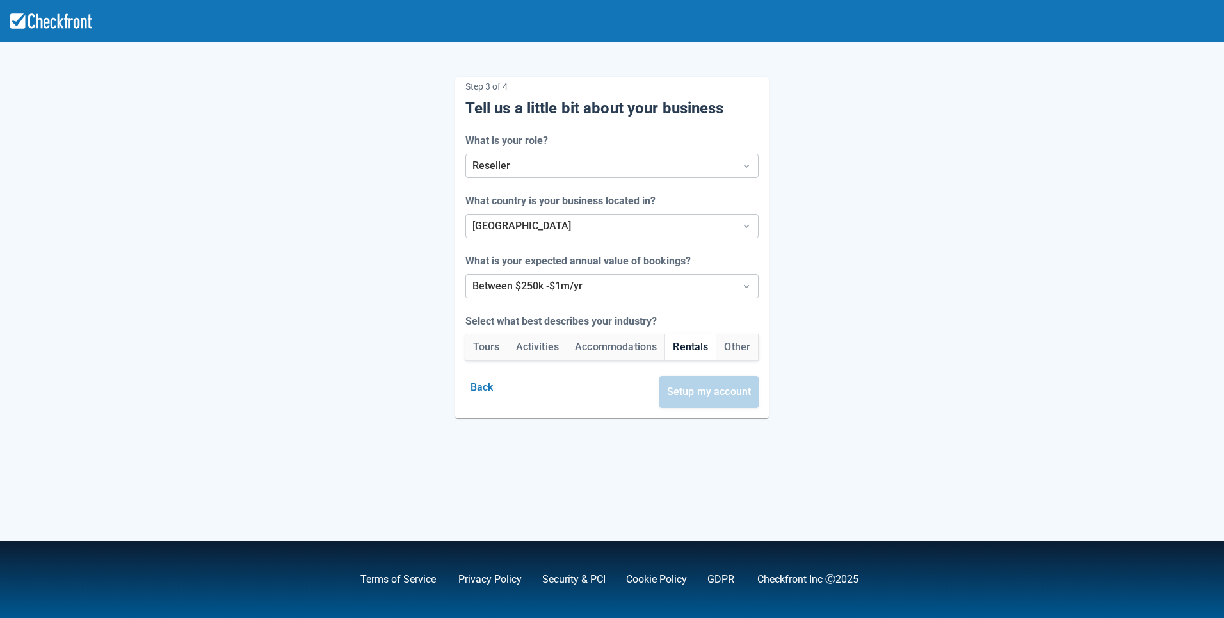
click at [687, 348] on button "Rentals" at bounding box center [690, 347] width 51 height 26
click at [723, 390] on button "Setup my account" at bounding box center [709, 392] width 100 height 32
